Goal: Entertainment & Leisure: Consume media (video, audio)

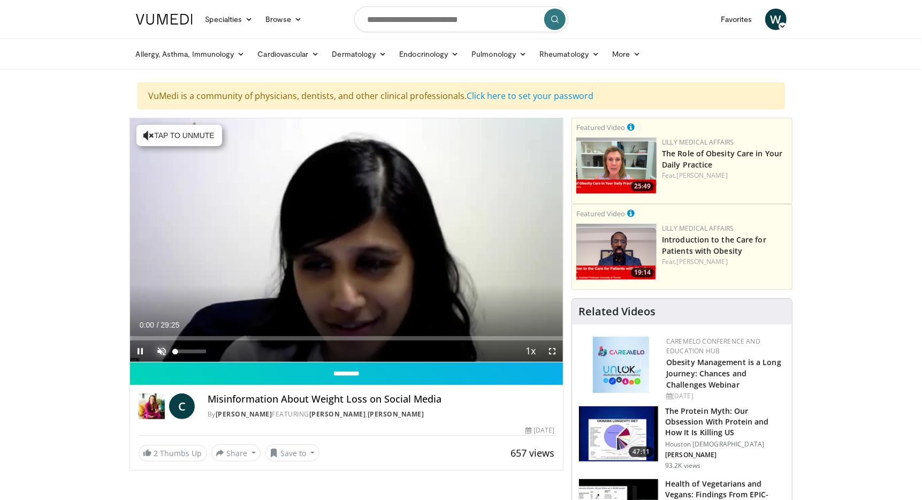
click at [161, 349] on span "Video Player" at bounding box center [161, 350] width 21 height 21
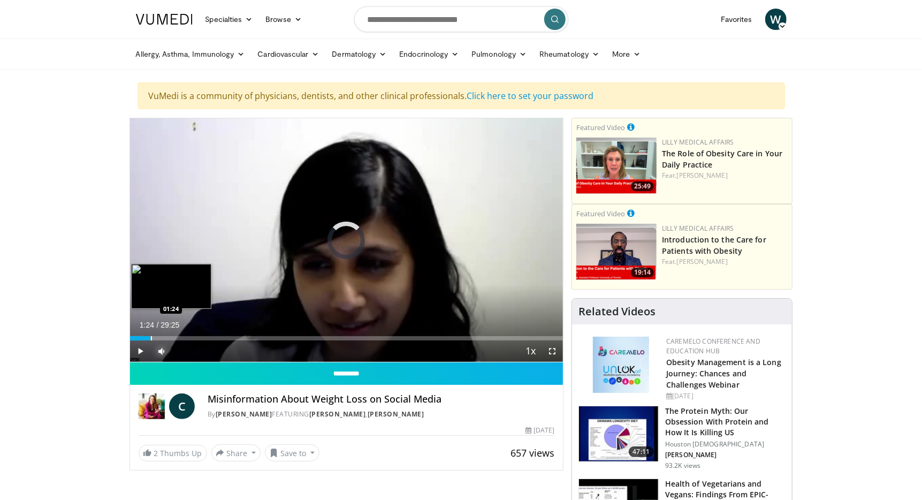
click at [151, 336] on div "Progress Bar" at bounding box center [151, 338] width 1 height 4
click at [164, 337] on div "Progress Bar" at bounding box center [164, 338] width 1 height 4
click at [181, 339] on div "Progress Bar" at bounding box center [181, 338] width 1 height 4
click at [200, 336] on div "Progress Bar" at bounding box center [200, 338] width 1 height 4
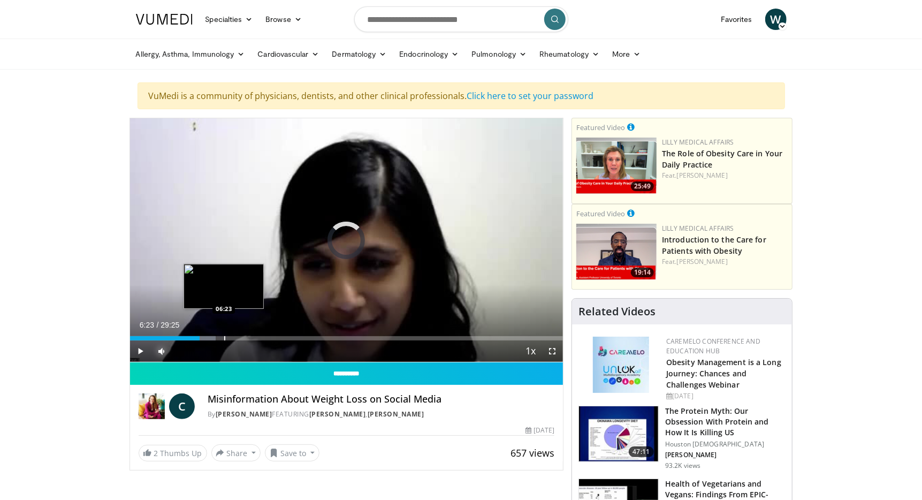
click at [224, 336] on div "Progress Bar" at bounding box center [224, 338] width 1 height 4
click at [242, 338] on div "Progress Bar" at bounding box center [242, 338] width 1 height 4
click at [260, 338] on div "Progress Bar" at bounding box center [260, 338] width 1 height 4
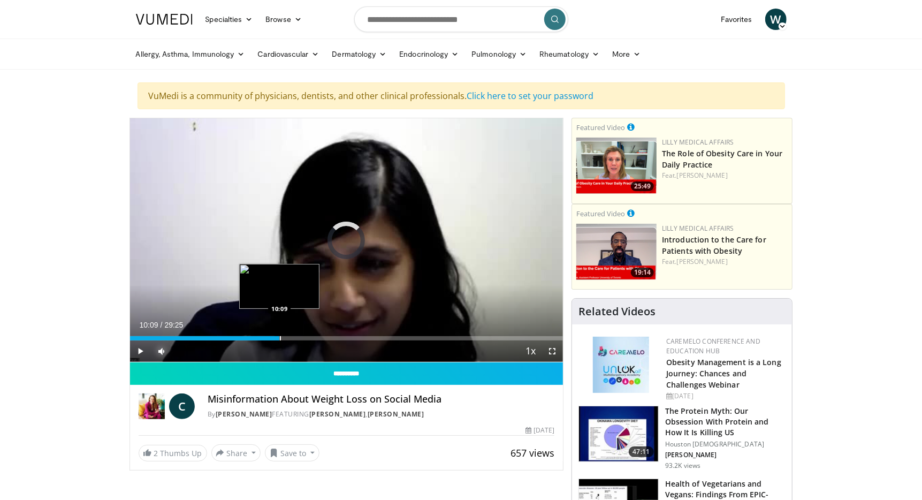
click at [280, 339] on div "Progress Bar" at bounding box center [280, 338] width 1 height 4
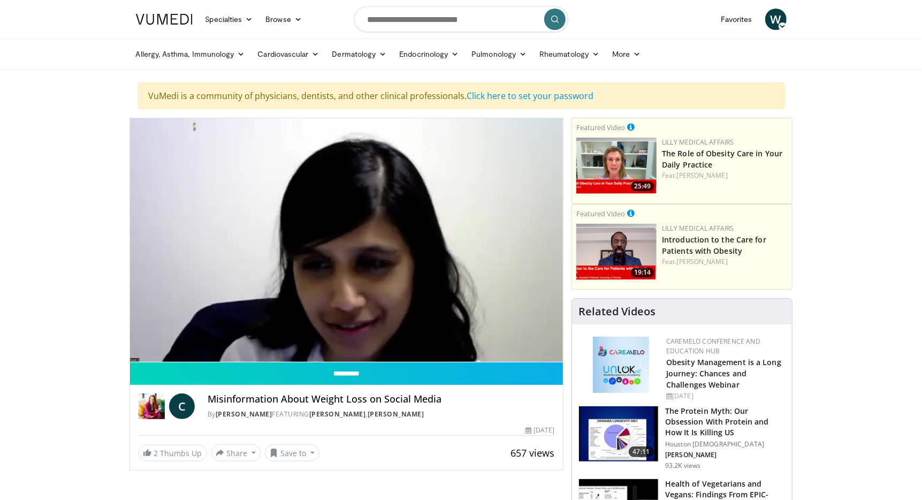
click at [302, 339] on div "10 seconds Tap to unmute" at bounding box center [347, 240] width 434 height 244
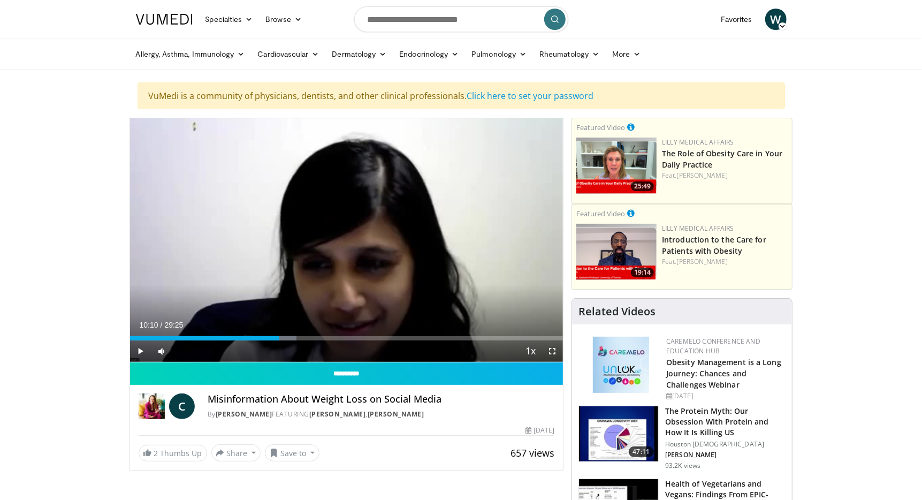
click at [307, 340] on div "Current Time 10:10 / Duration 29:25 Play Skip Backward Skip Forward Mute 16% Lo…" at bounding box center [347, 350] width 434 height 21
click at [298, 341] on div "Current Time 10:10 / Duration 29:25 Play Skip Backward Skip Forward Mute 16% Lo…" at bounding box center [347, 350] width 434 height 21
click at [139, 351] on span "Video Player" at bounding box center [140, 350] width 21 height 21
click at [292, 337] on div "Progress Bar" at bounding box center [292, 338] width 1 height 4
click at [305, 340] on div "Current Time 10:57 / Duration 29:25 Pause Skip Backward Skip Forward Mute 0% Lo…" at bounding box center [347, 350] width 434 height 21
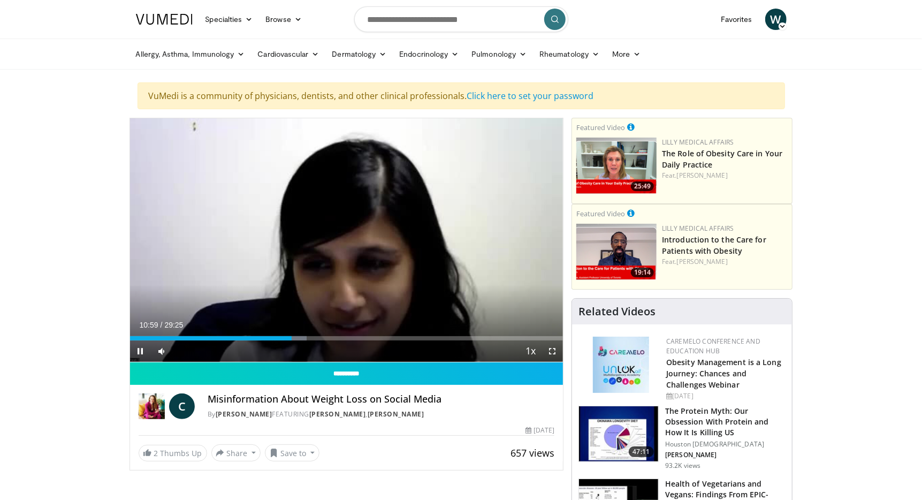
click at [317, 341] on div "Current Time 10:59 / Duration 29:25 Pause Skip Backward Skip Forward Mute 0% Lo…" at bounding box center [347, 350] width 434 height 21
click at [330, 339] on div "Progress Bar" at bounding box center [330, 338] width 1 height 4
click at [349, 340] on div "Current Time 13:32 / Duration 29:25 Pause Skip Backward Skip Forward Mute 0% Lo…" at bounding box center [347, 350] width 434 height 21
click at [364, 340] on div "Current Time 13:33 / Duration 29:25 Pause Skip Backward Skip Forward Mute 0% Lo…" at bounding box center [347, 350] width 434 height 21
click at [375, 340] on div "Current Time 13:34 / Duration 29:25 Pause Skip Backward Skip Forward Mute 0% Lo…" at bounding box center [347, 350] width 434 height 21
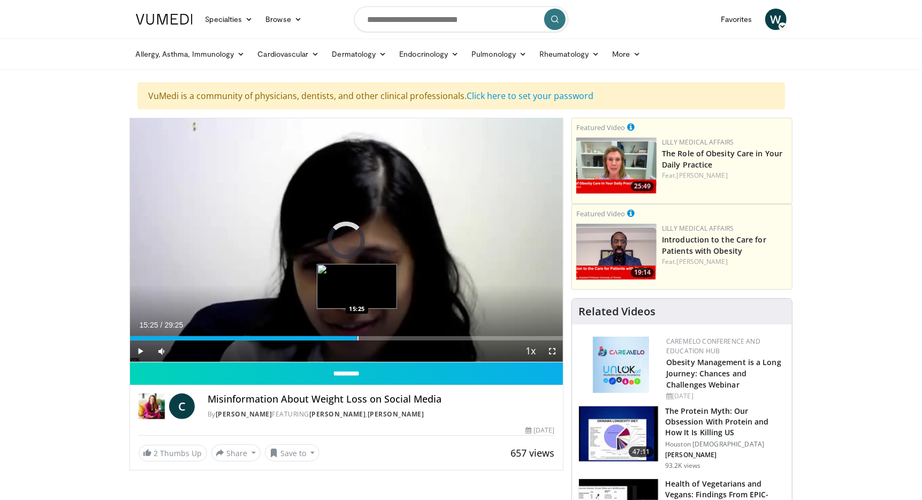
click at [358, 339] on div "Progress Bar" at bounding box center [358, 338] width 1 height 4
click at [369, 342] on div "Current Time 15:25 / Duration 29:25 Pause Skip Backward Skip Forward Mute 0% Lo…" at bounding box center [347, 350] width 434 height 21
click at [379, 340] on div "Current Time 15:26 / Duration 29:25 Pause Skip Backward Skip Forward Mute 0% Lo…" at bounding box center [347, 350] width 434 height 21
click at [390, 340] on div "Current Time 15:28 / Duration 29:25 Pause Skip Backward Skip Forward Mute 0% Lo…" at bounding box center [347, 350] width 434 height 21
